Goal: Use online tool/utility: Utilize a website feature to perform a specific function

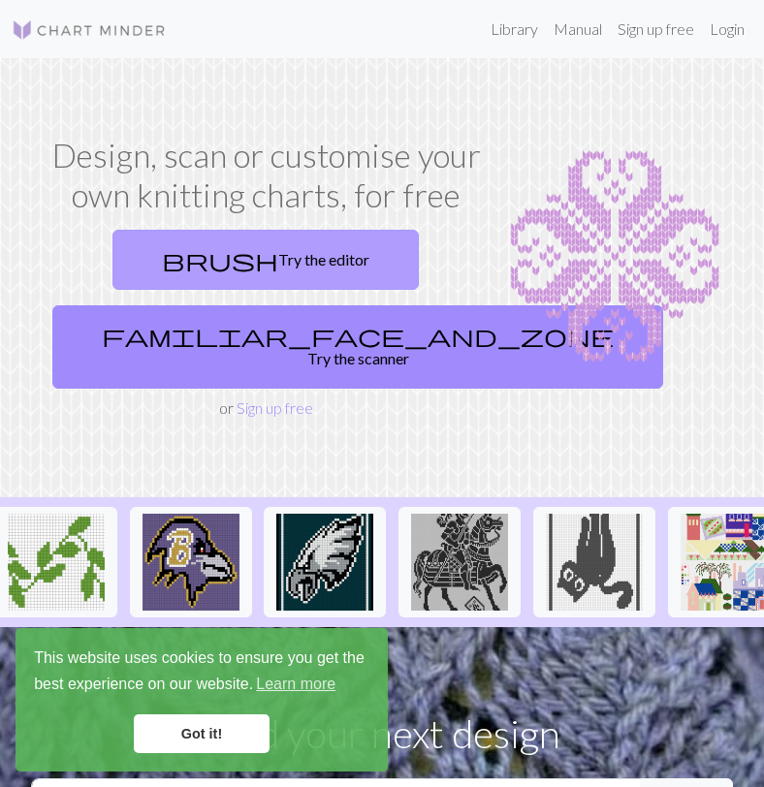
click at [317, 254] on link "brush Try the editor" at bounding box center [265, 260] width 306 height 60
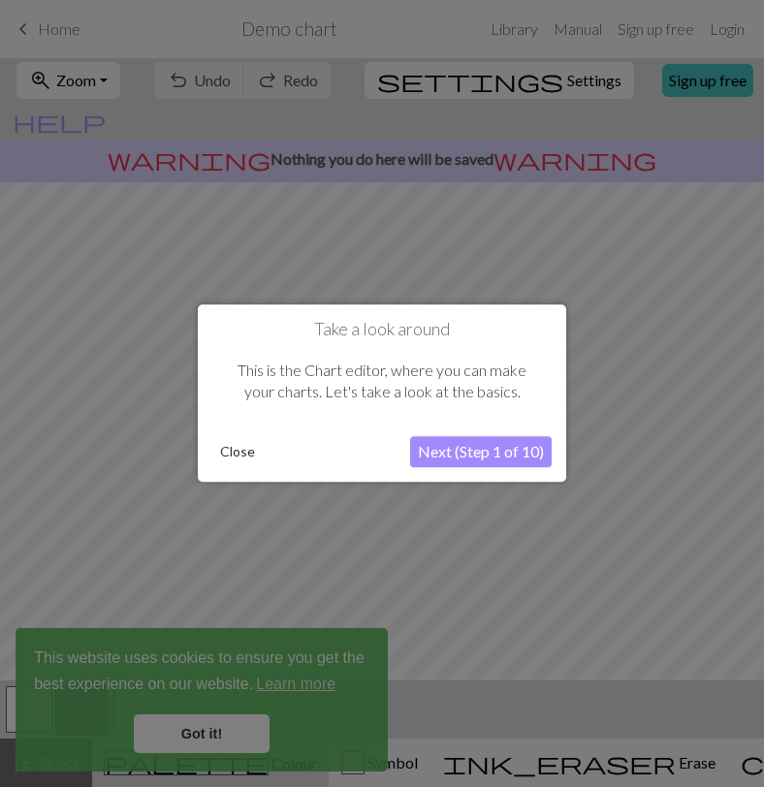
click at [459, 458] on button "Next (Step 1 of 10)" at bounding box center [481, 452] width 142 height 31
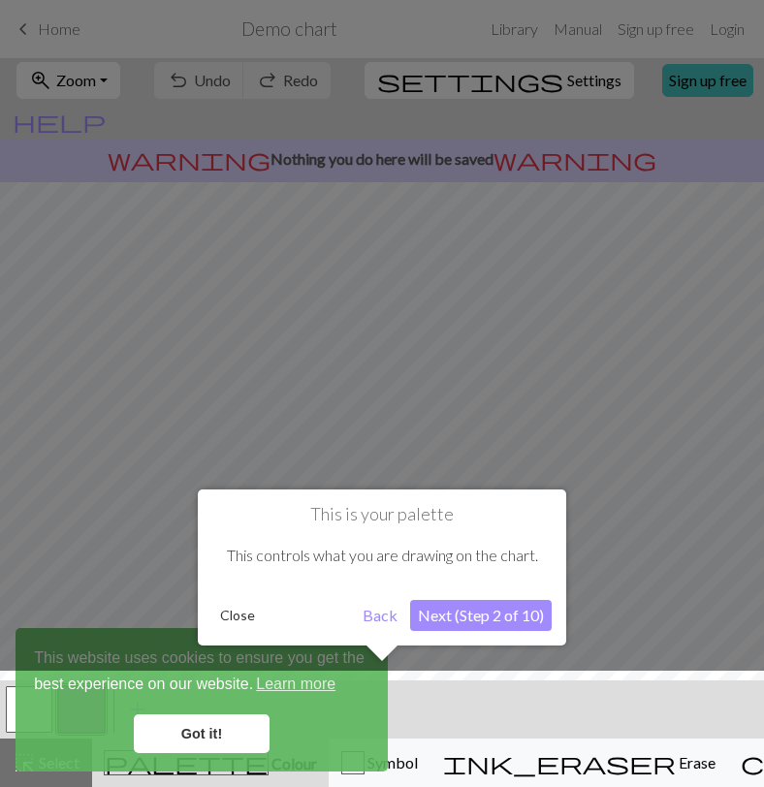
click at [223, 725] on div at bounding box center [382, 734] width 784 height 126
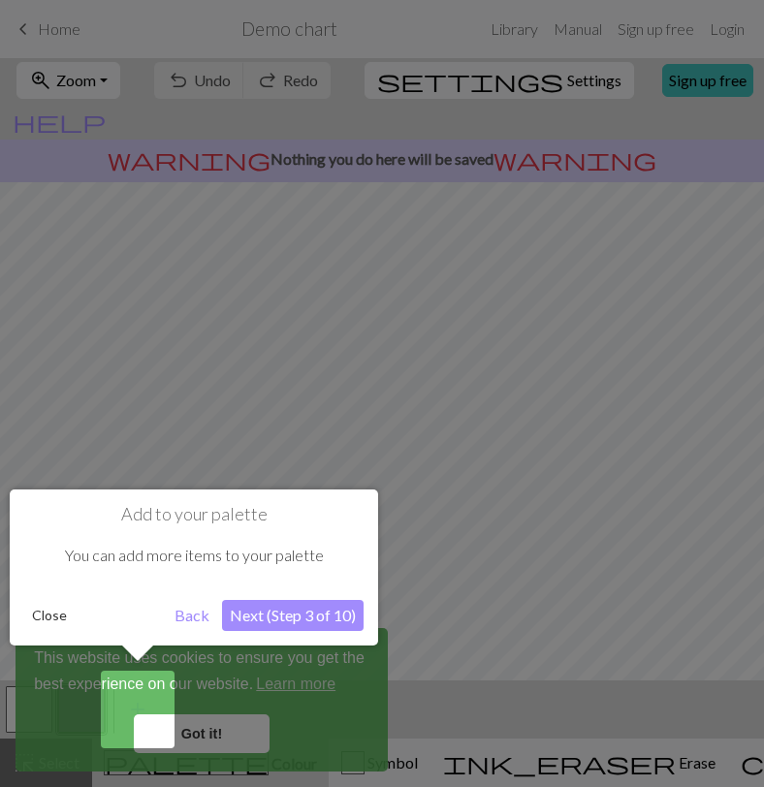
click at [221, 677] on div at bounding box center [382, 393] width 764 height 787
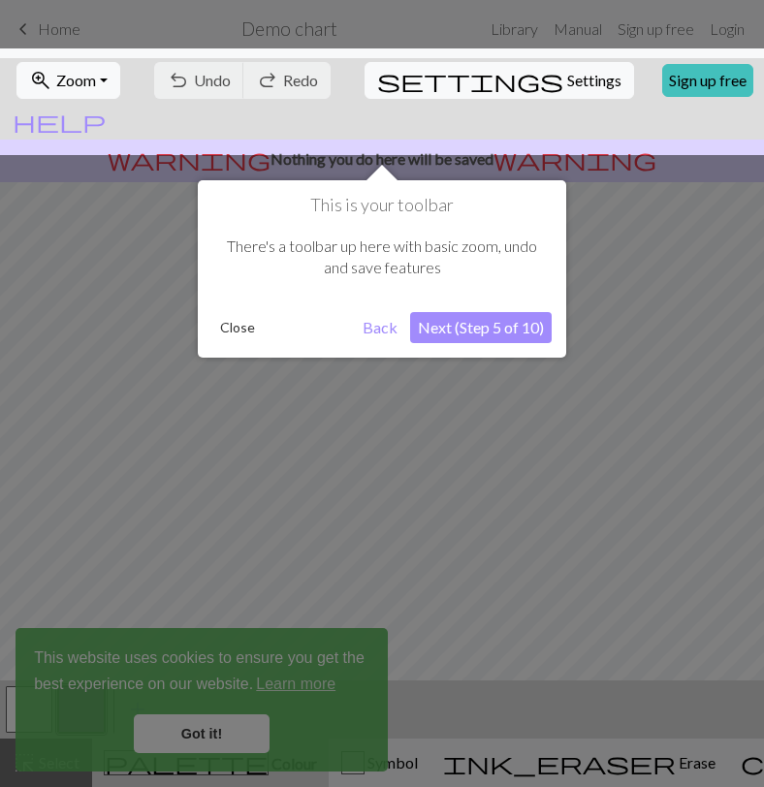
click at [221, 677] on div at bounding box center [382, 393] width 764 height 787
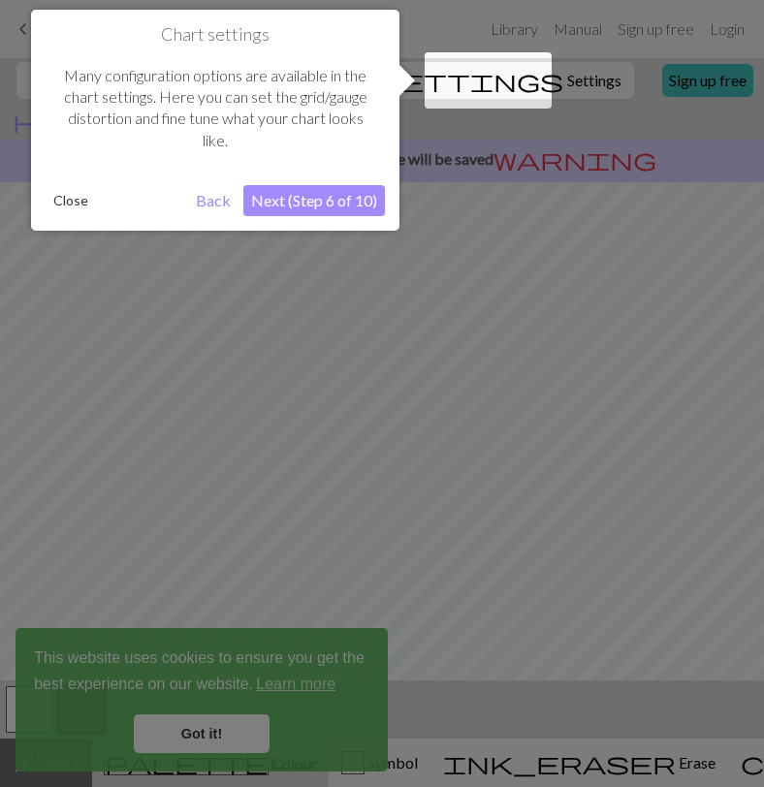
click at [221, 677] on div at bounding box center [382, 393] width 764 height 787
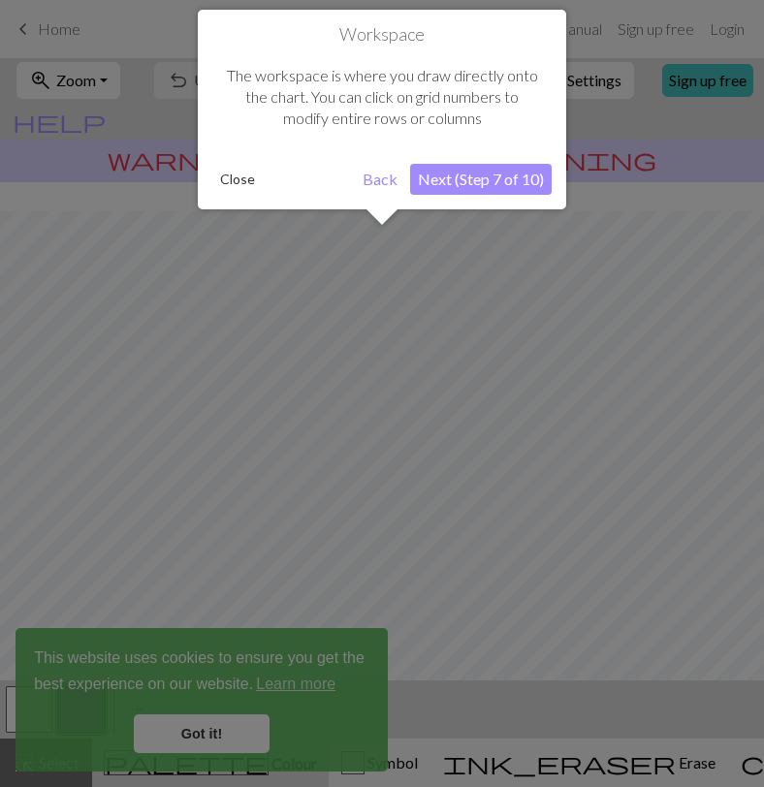
click at [221, 677] on div at bounding box center [382, 393] width 764 height 787
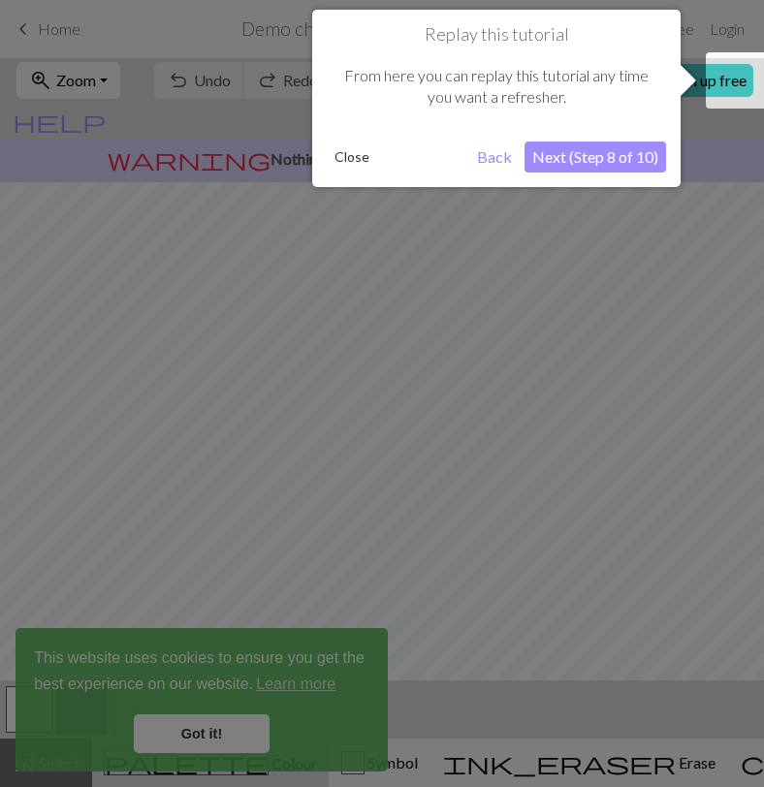
click at [221, 677] on div at bounding box center [382, 393] width 764 height 787
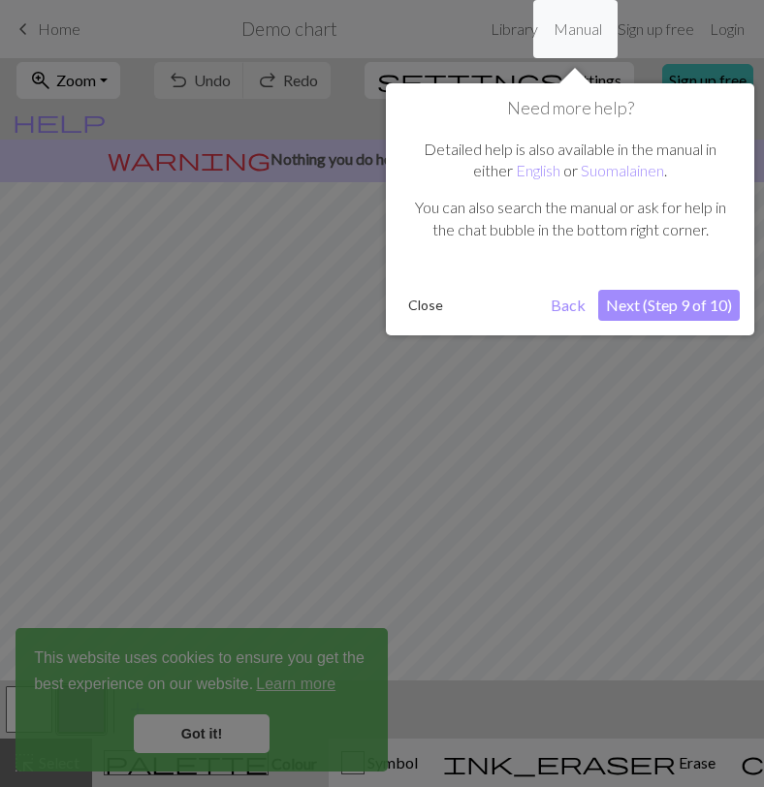
click at [221, 677] on div at bounding box center [382, 393] width 764 height 787
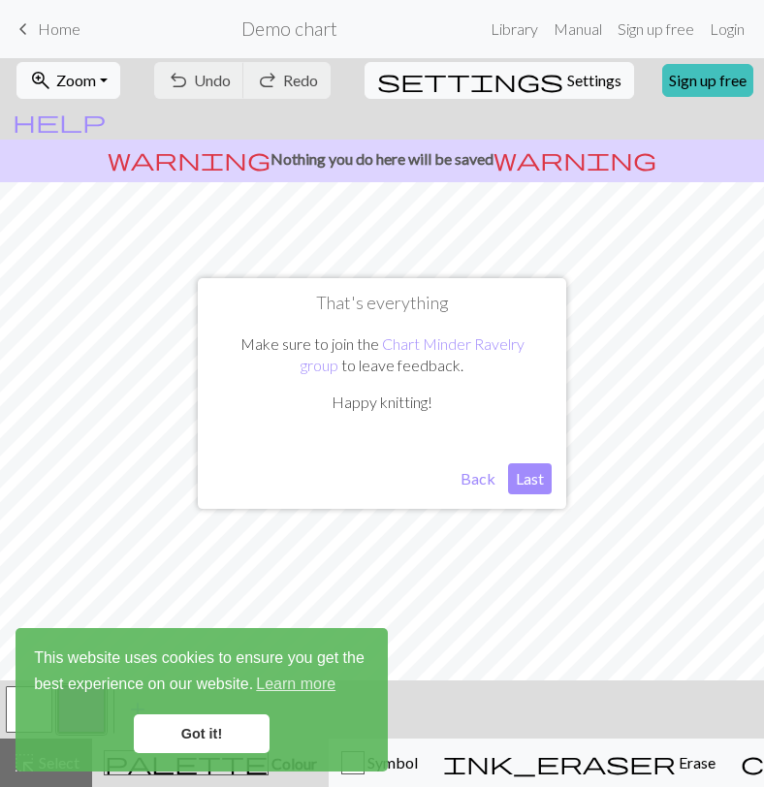
click at [221, 677] on span "This website uses cookies to ensure you get the best experience on our website.…" at bounding box center [202, 673] width 336 height 52
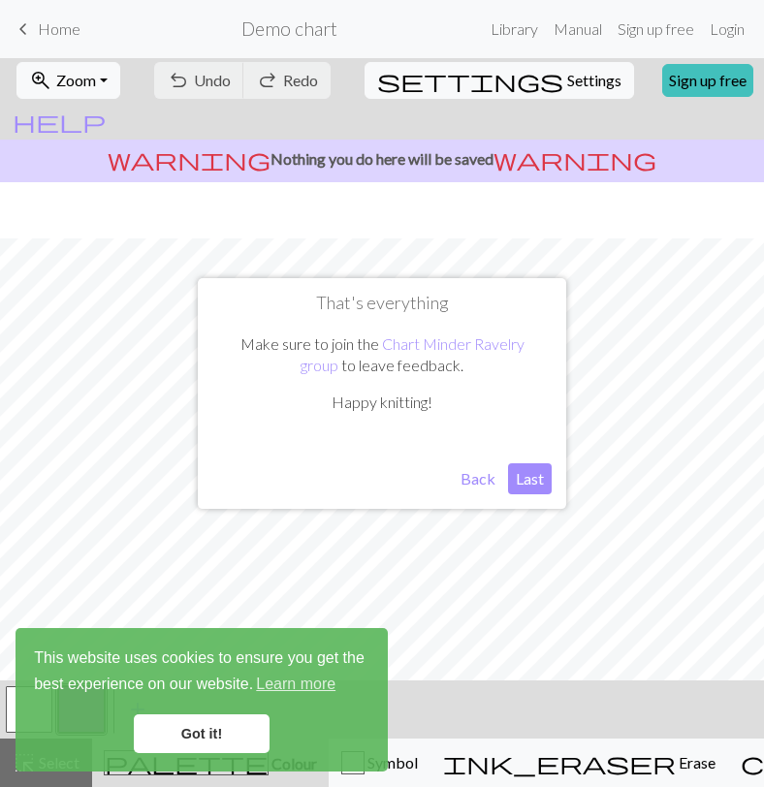
scroll to position [0, 0]
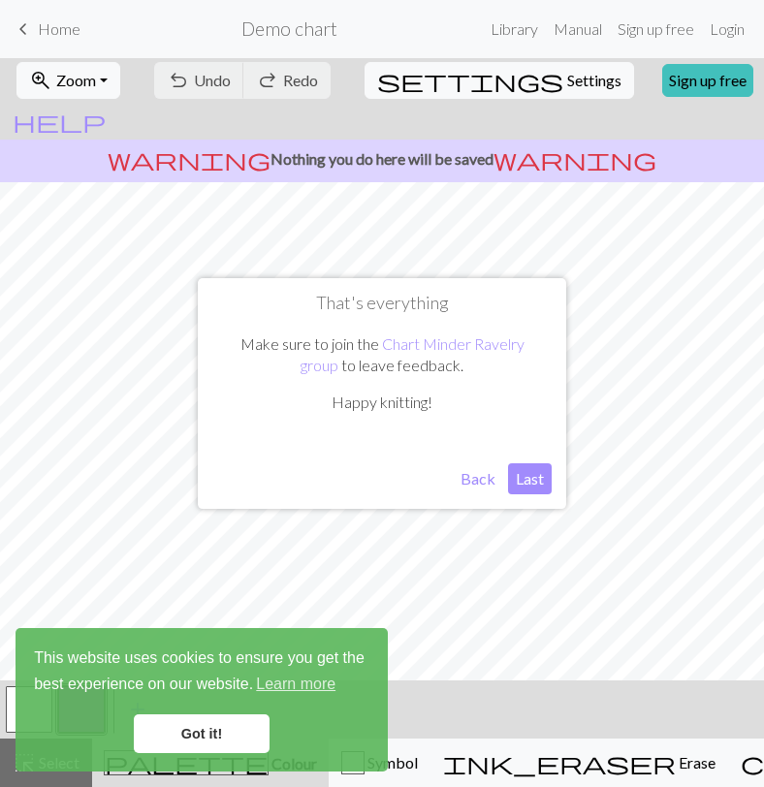
click at [487, 482] on button "Back" at bounding box center [478, 479] width 50 height 31
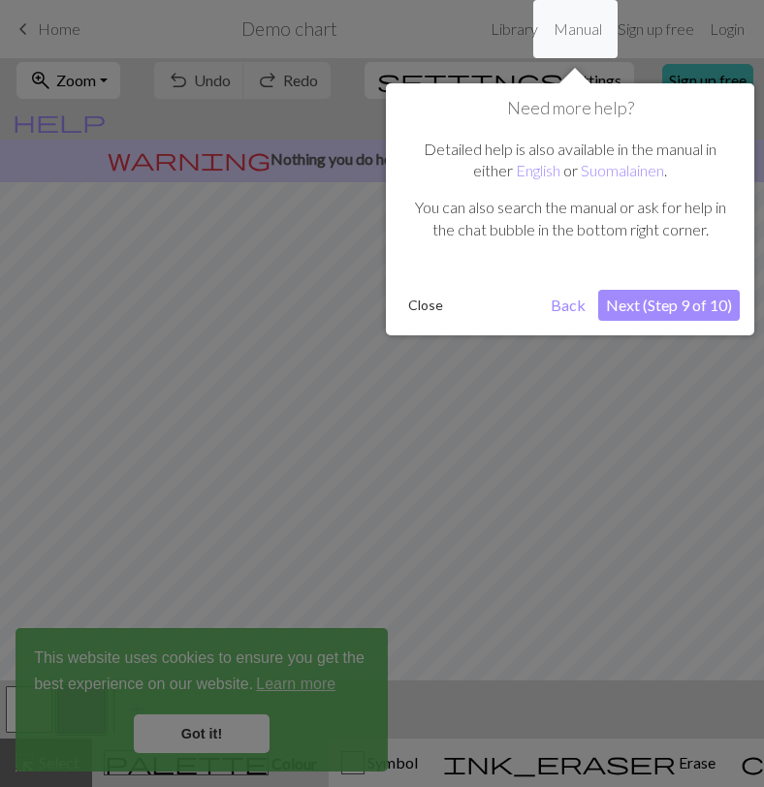
click at [632, 316] on button "Next (Step 9 of 10)" at bounding box center [669, 305] width 142 height 31
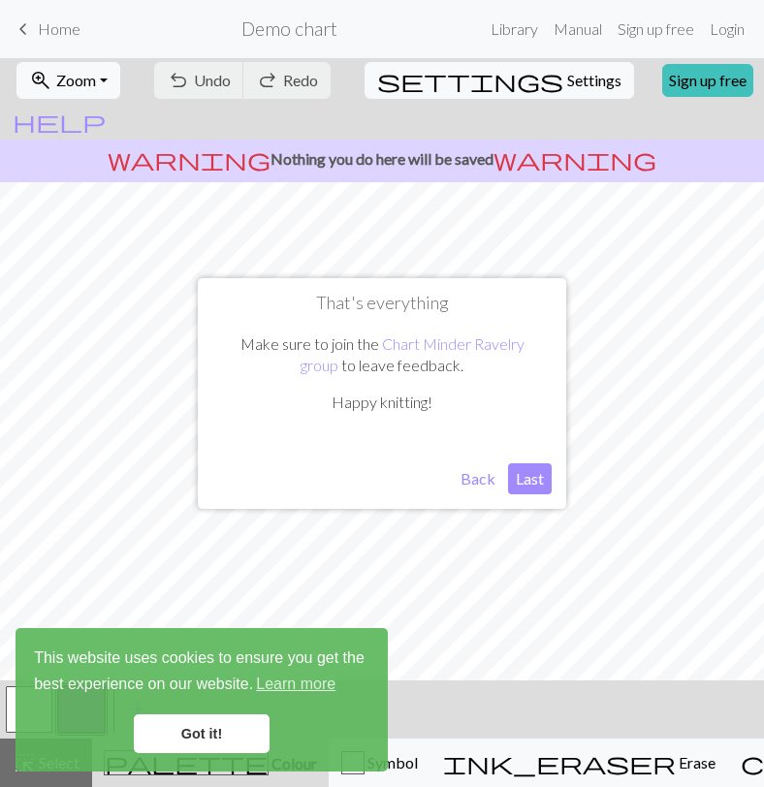
click at [535, 470] on button "Last" at bounding box center [530, 479] width 44 height 31
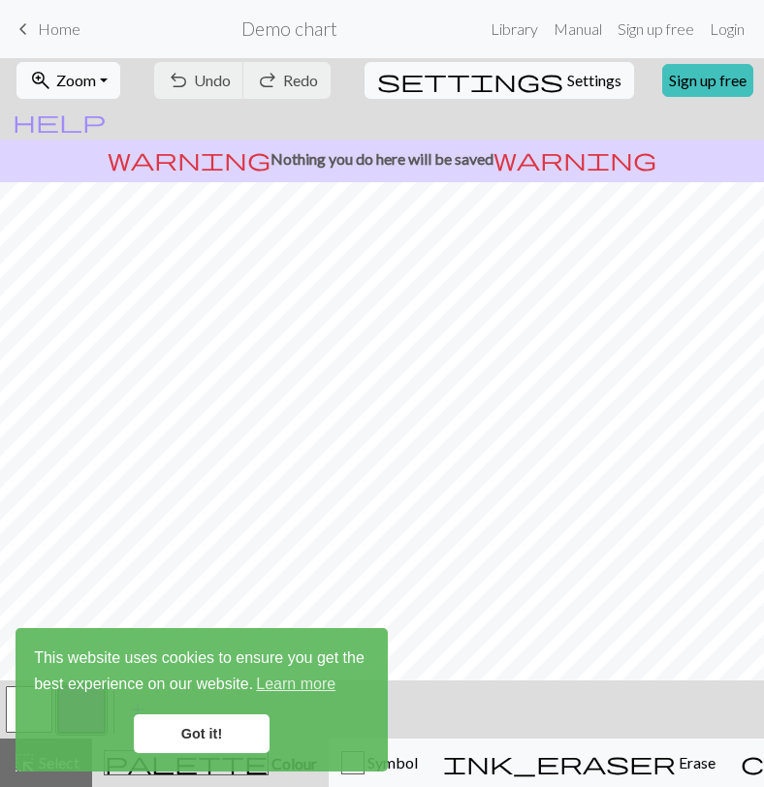
click at [186, 737] on link "Got it!" at bounding box center [202, 734] width 136 height 39
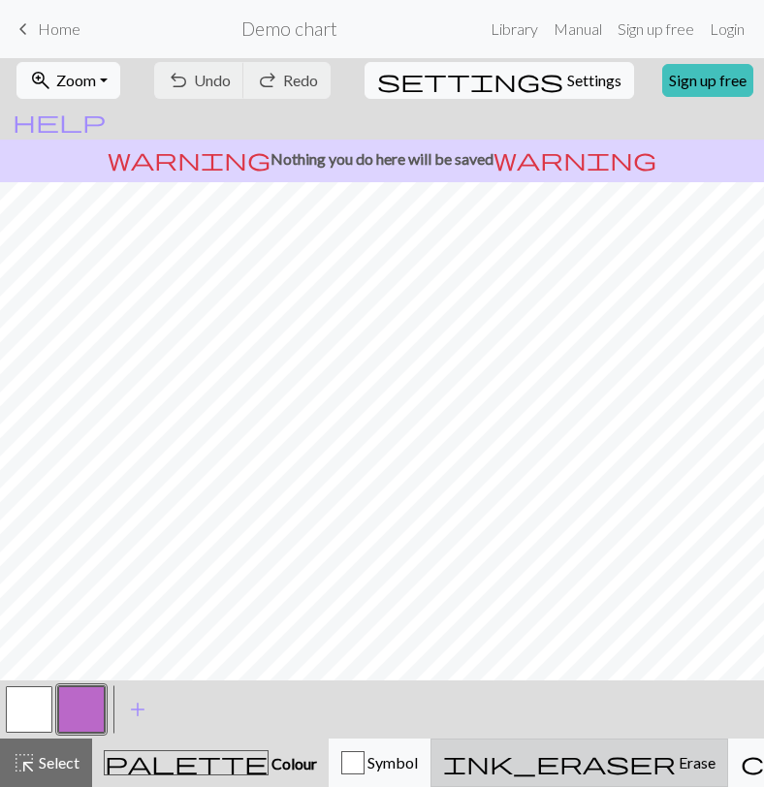
click at [676, 760] on span "Erase" at bounding box center [696, 762] width 40 height 18
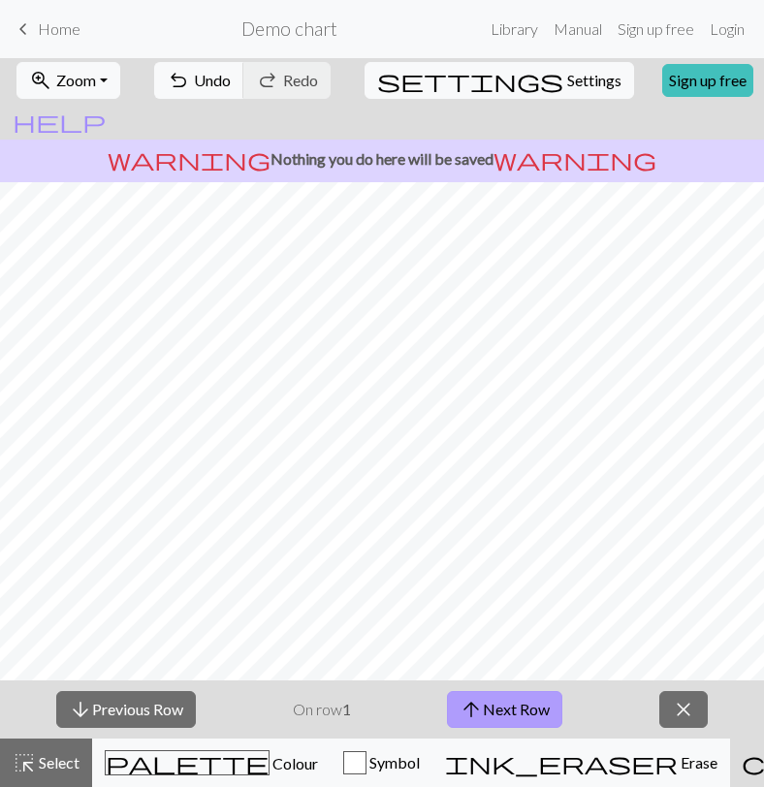
click at [479, 712] on span "arrow_upward" at bounding box center [471, 709] width 23 height 27
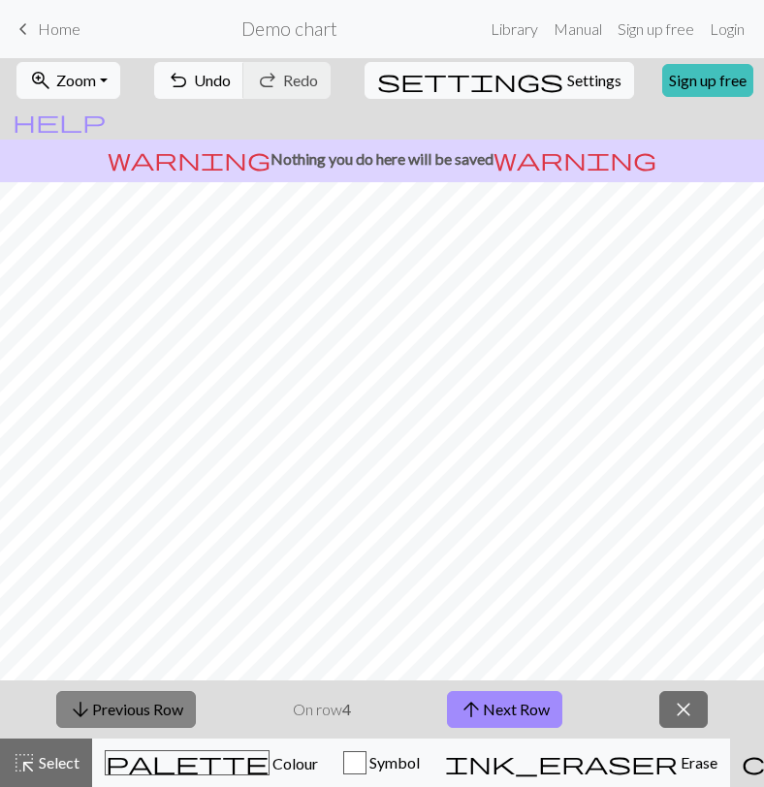
click at [159, 713] on button "arrow_downward Previous Row" at bounding box center [126, 709] width 140 height 37
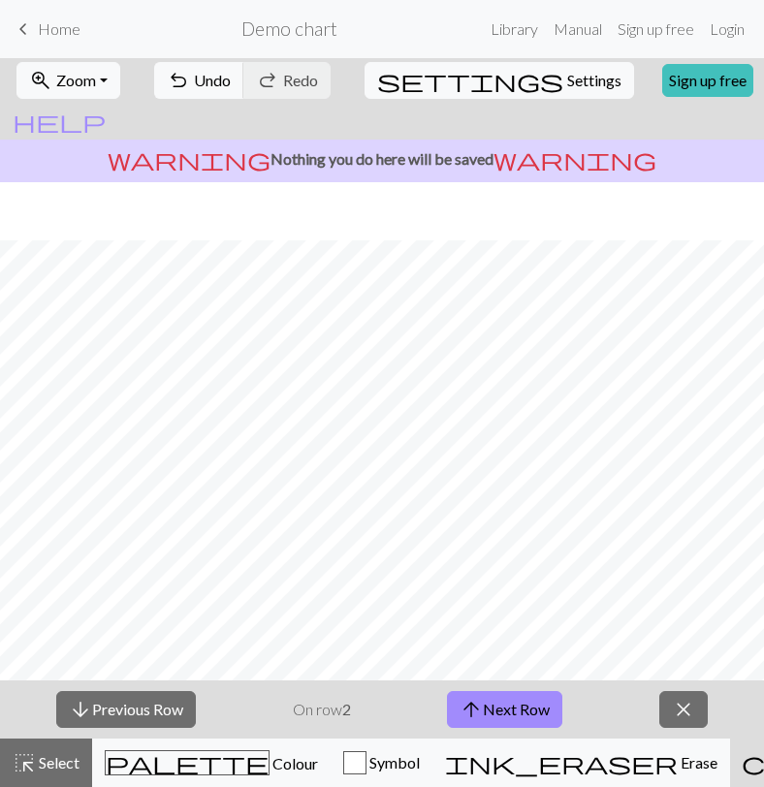
scroll to position [173, 0]
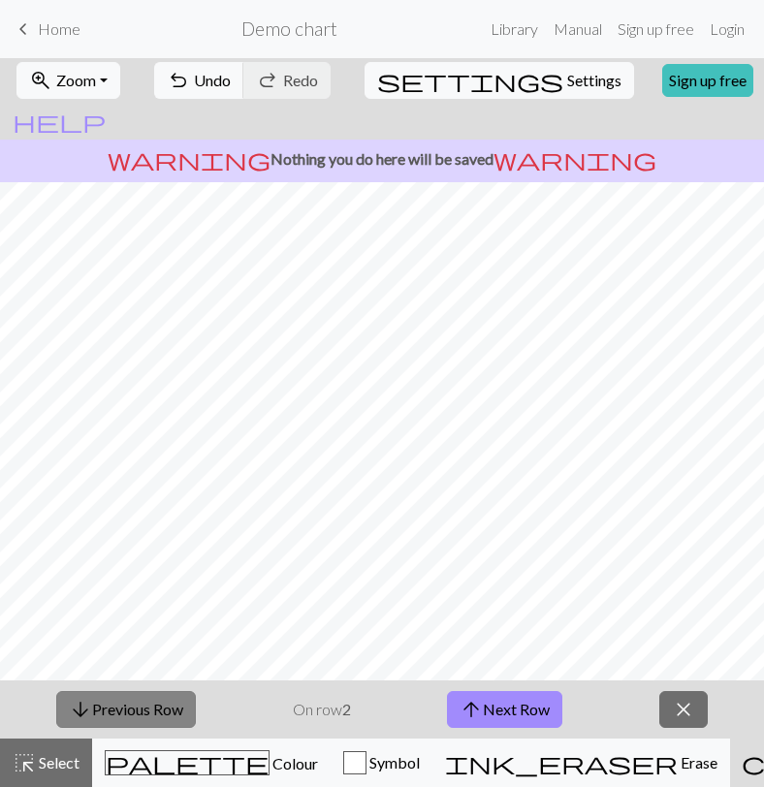
click at [117, 704] on button "arrow_downward Previous Row" at bounding box center [126, 709] width 140 height 37
